Goal: Transaction & Acquisition: Subscribe to service/newsletter

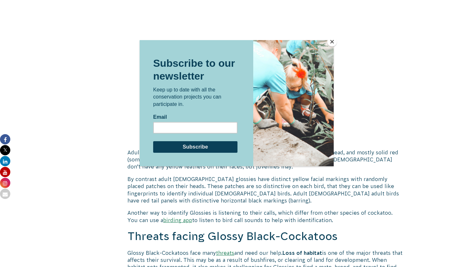
scroll to position [922, 0]
click at [330, 41] on button "Close" at bounding box center [332, 42] width 10 height 10
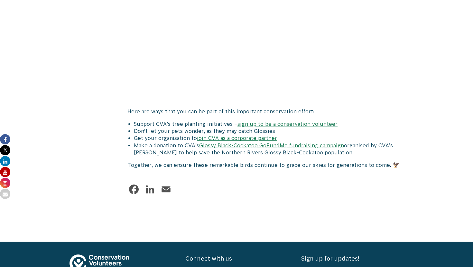
scroll to position [1637, 0]
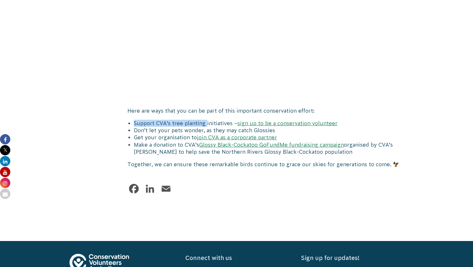
drag, startPoint x: 134, startPoint y: 95, endPoint x: 206, endPoint y: 94, distance: 72.0
click at [206, 120] on li "Support CVA’s tree planting initiatives – sign up to be a conservation volunteer" at bounding box center [268, 123] width 269 height 7
drag, startPoint x: 133, startPoint y: 94, endPoint x: 230, endPoint y: 94, distance: 96.8
click at [230, 120] on li "Support CVA’s tree planting initiatives – sign up to be a conservation volunteer" at bounding box center [268, 123] width 269 height 7
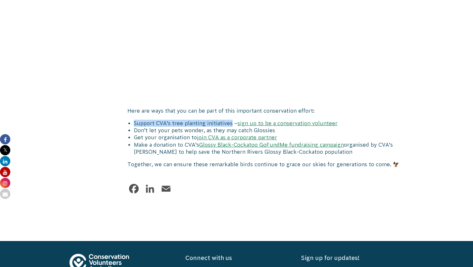
copy li "Support CVA’s tree planting initiatives"
click at [164, 134] on li "Get your organisation to join CVA as a corporate partner" at bounding box center [268, 137] width 269 height 7
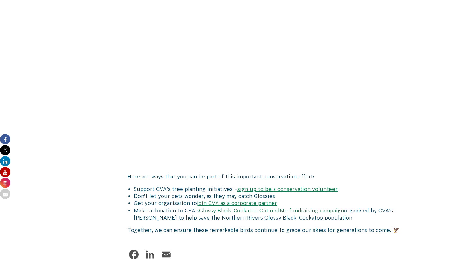
scroll to position [1566, 0]
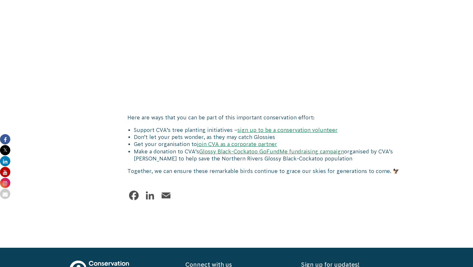
scroll to position [1623, 0]
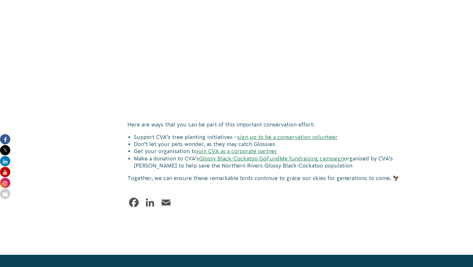
click at [314, 134] on link "sign up to be a conservation volunteer" at bounding box center [287, 137] width 100 height 6
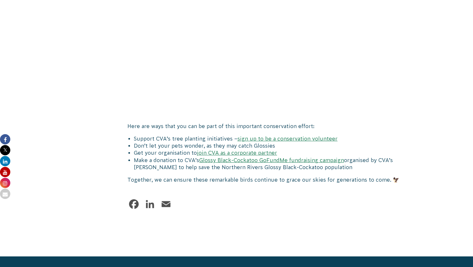
scroll to position [1623, 0]
